Goal: Transaction & Acquisition: Purchase product/service

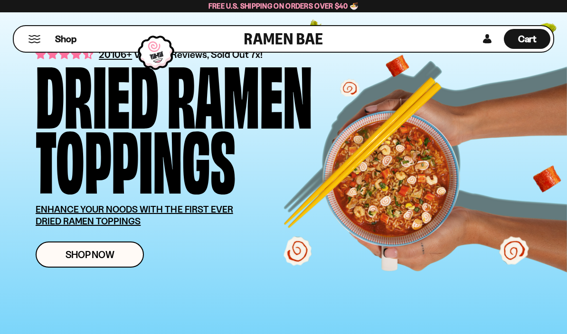
scroll to position [56, 0]
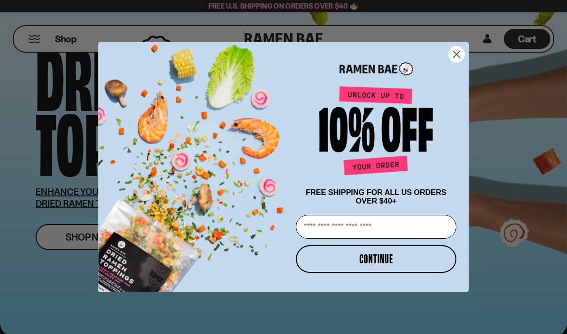
click at [457, 62] on circle "Close dialog" at bounding box center [457, 55] width 16 height 16
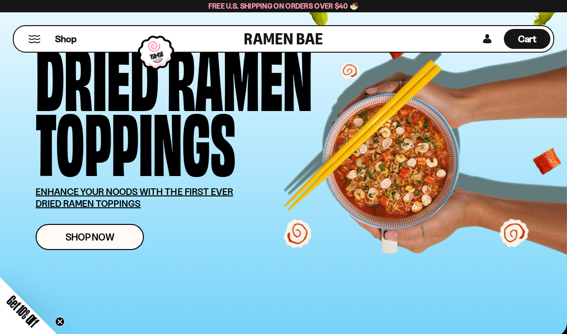
click at [109, 235] on span "Shop Now" at bounding box center [90, 237] width 49 height 10
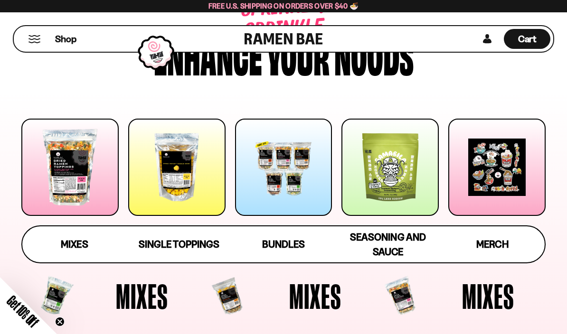
scroll to position [95, 0]
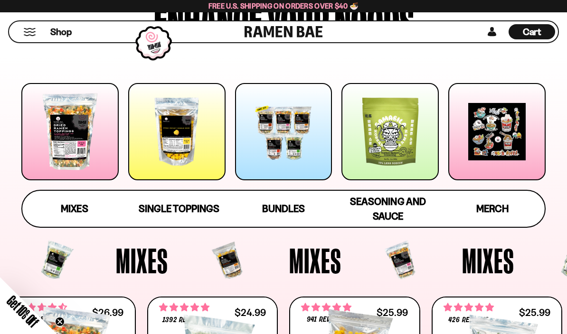
click at [73, 143] on div at bounding box center [69, 131] width 97 height 97
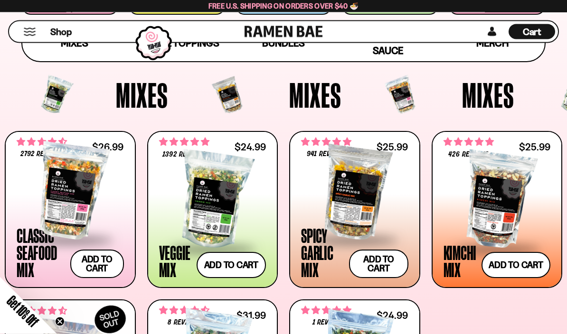
scroll to position [260, 0]
click at [367, 213] on div at bounding box center [354, 191] width 107 height 95
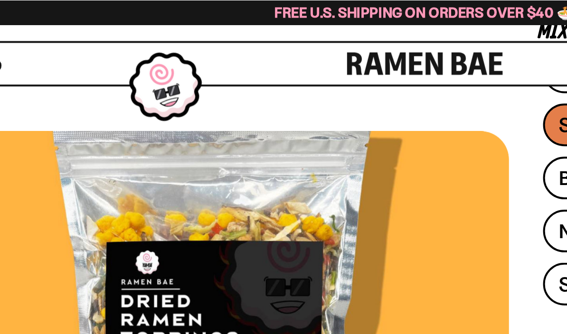
scroll to position [12, 0]
